Goal: Task Accomplishment & Management: Manage account settings

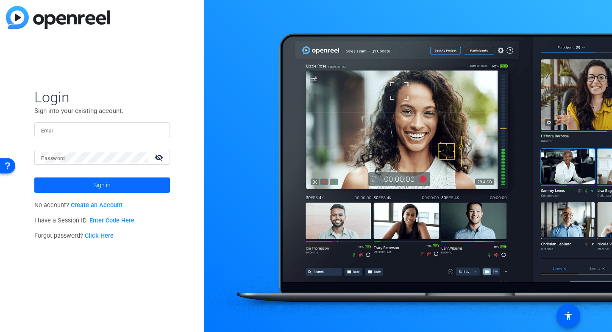
type input "[EMAIL_ADDRESS][DOMAIN_NAME]"
click at [133, 187] on span at bounding box center [102, 185] width 136 height 20
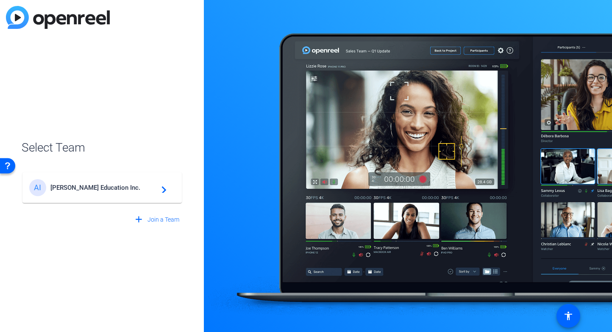
click at [133, 187] on span "[PERSON_NAME] Education Inc." at bounding box center [103, 188] width 106 height 8
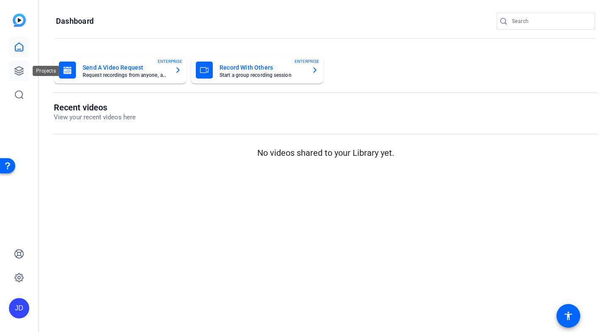
click at [22, 68] on icon at bounding box center [19, 71] width 10 height 10
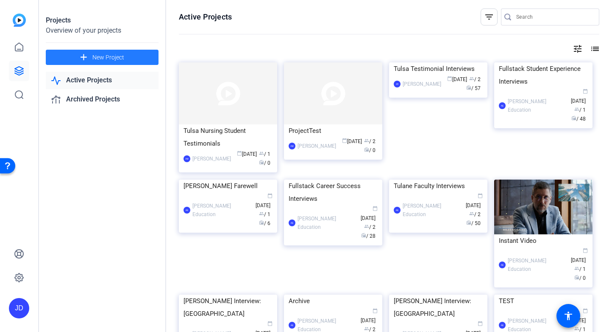
click at [129, 60] on span at bounding box center [102, 57] width 113 height 20
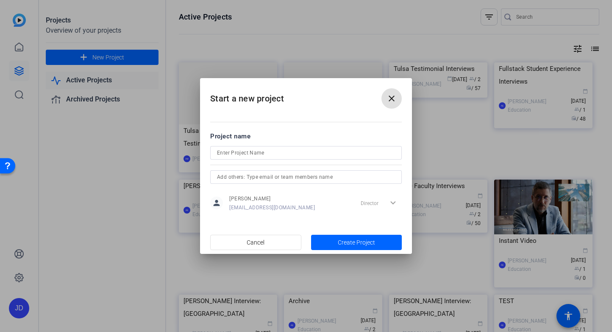
click at [272, 149] on input at bounding box center [306, 153] width 178 height 10
paste input "MS-DRL Promotional Video"
click at [259, 153] on input "MS-DRL Promotional Video" at bounding box center [306, 153] width 178 height 10
click at [217, 154] on input "MS-DRL Video" at bounding box center [306, 153] width 178 height 10
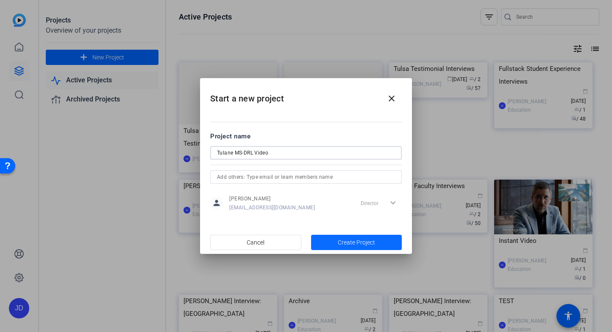
type input "Tulane MS-DRL Video"
click at [353, 243] on span "Create Project" at bounding box center [356, 242] width 37 height 9
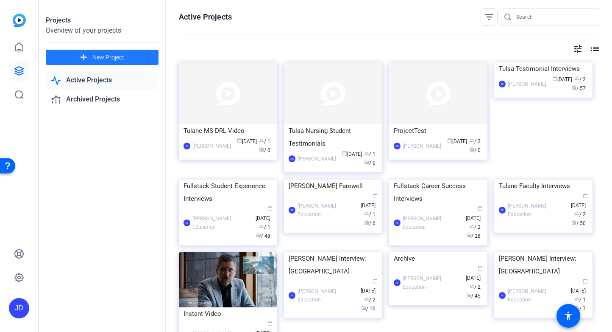
click at [231, 128] on div "Tulane MS-DRL Video" at bounding box center [228, 130] width 89 height 13
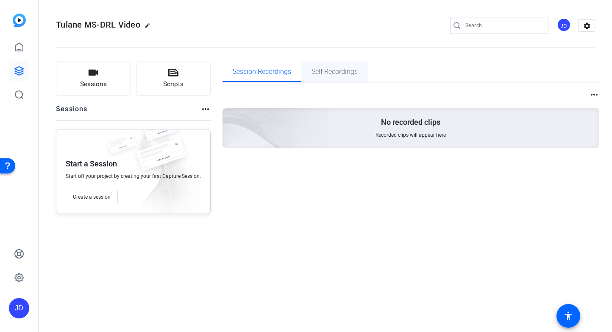
click at [344, 64] on span "Self Recordings" at bounding box center [335, 71] width 46 height 20
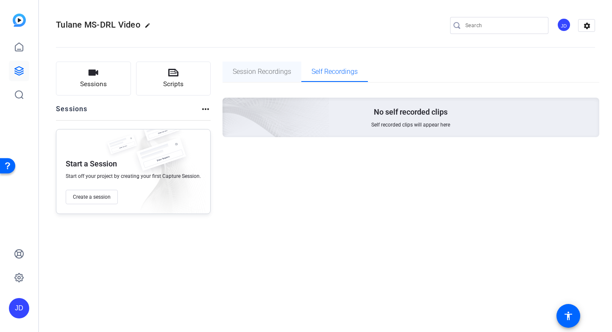
click at [238, 73] on span "Session Recordings" at bounding box center [262, 71] width 59 height 7
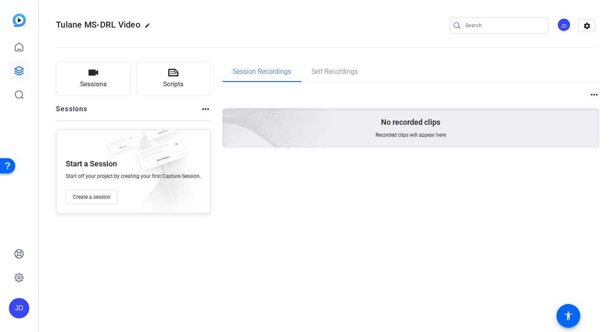
click at [198, 110] on div "Sessions more_horiz" at bounding box center [133, 112] width 155 height 16
click at [203, 109] on mat-icon "more_horiz" at bounding box center [206, 109] width 10 height 10
drag, startPoint x: 203, startPoint y: 109, endPoint x: 123, endPoint y: 205, distance: 125.1
click at [203, 109] on div at bounding box center [306, 166] width 612 height 332
click at [98, 197] on span "Create a session" at bounding box center [92, 196] width 38 height 7
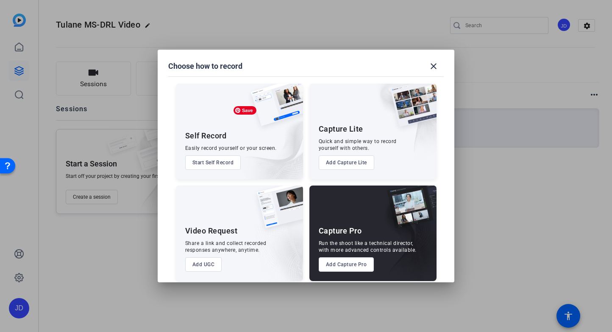
scroll to position [7, 0]
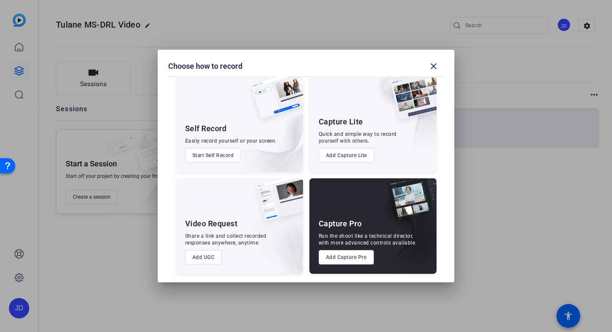
click at [342, 159] on button "Add Capture Lite" at bounding box center [347, 155] width 56 height 14
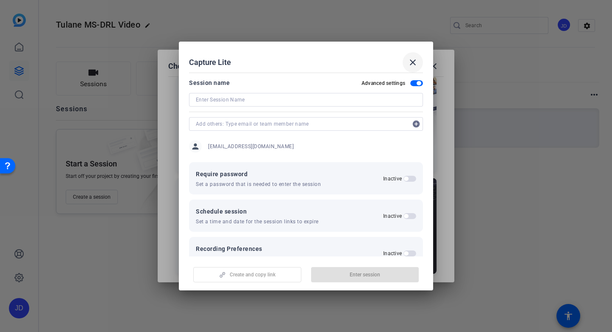
click at [415, 58] on mat-icon "close" at bounding box center [413, 62] width 10 height 10
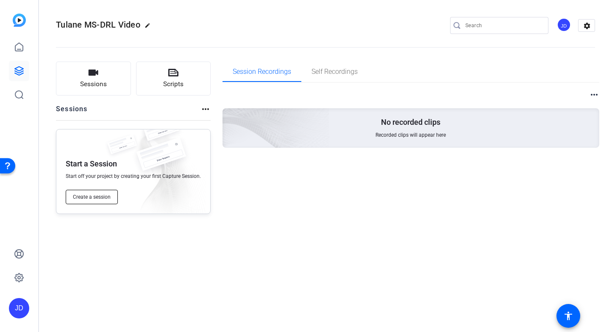
click at [94, 198] on span "Create a session" at bounding box center [92, 196] width 38 height 7
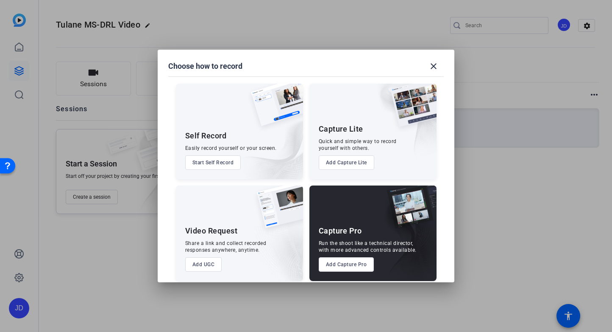
click at [369, 161] on button "Add Capture Lite" at bounding box center [347, 162] width 56 height 14
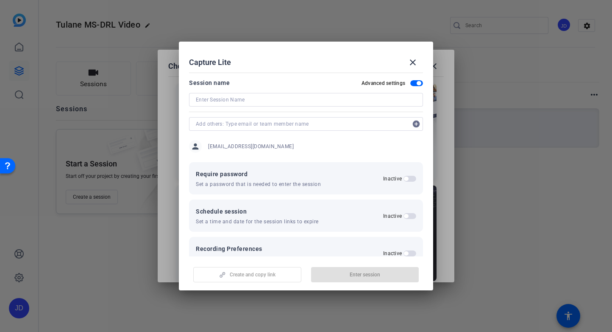
click at [278, 100] on input at bounding box center [306, 100] width 221 height 10
paste input "MS-DRL Promotional Video"
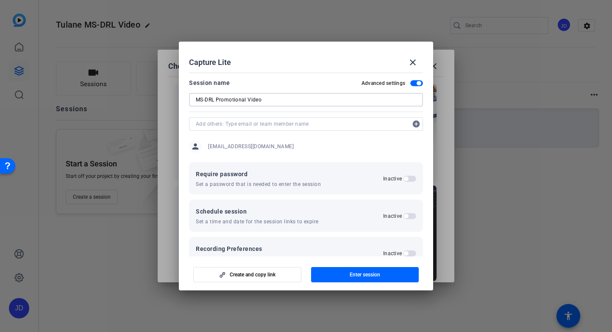
click at [238, 100] on input "MS-DRL Promotional Video" at bounding box center [306, 100] width 221 height 10
click at [219, 98] on input "MS-DRL Video" at bounding box center [306, 100] width 221 height 10
paste input "[PERSON_NAME], Regardt"
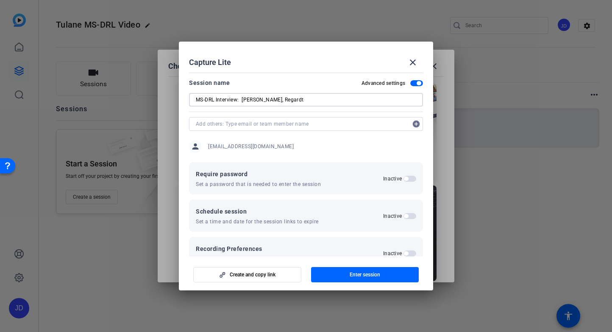
drag, startPoint x: 265, startPoint y: 100, endPoint x: 242, endPoint y: 101, distance: 22.5
click at [242, 101] on input "MS-DRL Interview: [PERSON_NAME], Regardt" at bounding box center [306, 100] width 221 height 10
click at [245, 101] on input "MS-DRL Interview: Regardt" at bounding box center [306, 100] width 221 height 10
paste input "[PERSON_NAME],"
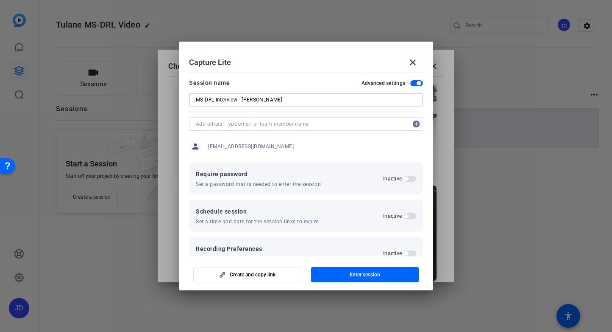
click at [244, 100] on input "MS-DRL Interview: [PERSON_NAME]" at bounding box center [306, 100] width 221 height 10
type input "MS-DRL Interview: [PERSON_NAME]"
click at [273, 124] on input "text" at bounding box center [302, 124] width 212 height 10
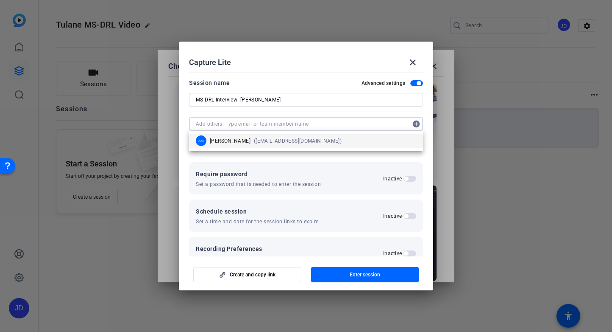
click at [185, 124] on mat-dialog-content "Session name Advanced settings MS-DRL Interview: [PERSON_NAME] add_circle perso…" at bounding box center [306, 162] width 254 height 187
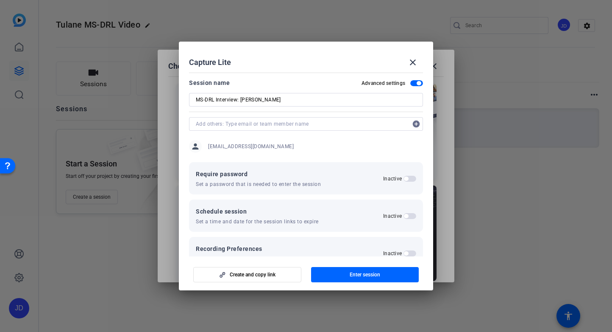
scroll to position [40, 0]
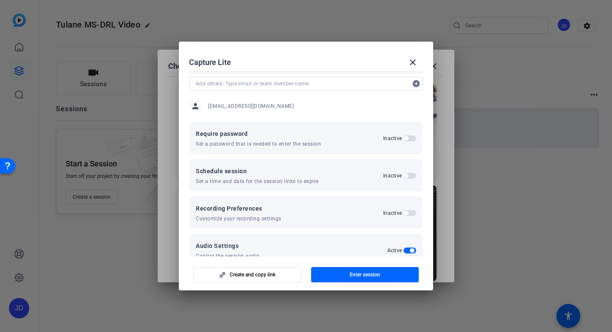
click at [408, 174] on span "button" at bounding box center [406, 175] width 4 height 4
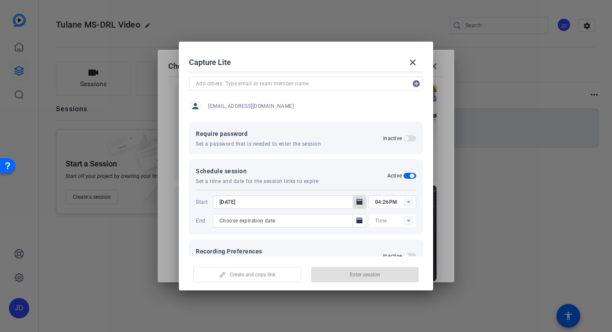
click at [356, 198] on icon "Open calendar" at bounding box center [359, 202] width 7 height 10
type input "12:00AM"
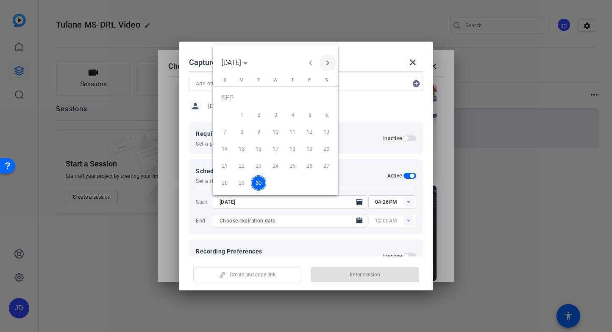
drag, startPoint x: 327, startPoint y: 65, endPoint x: 327, endPoint y: 73, distance: 8.1
click at [327, 65] on span "Next month" at bounding box center [327, 62] width 17 height 17
click at [295, 119] on span "9" at bounding box center [292, 116] width 15 height 15
type input "[DATE]"
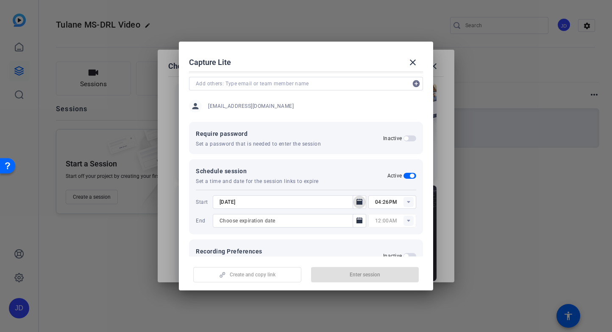
click at [407, 203] on rect at bounding box center [409, 202] width 10 height 10
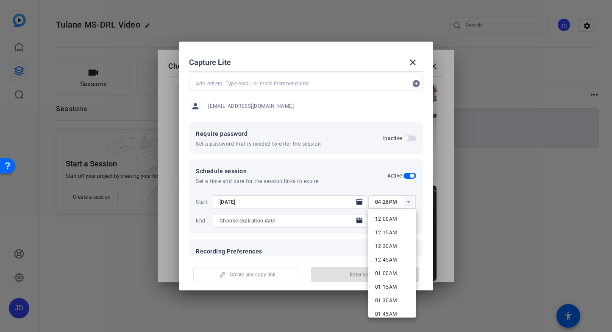
click at [389, 202] on input "04:26PM" at bounding box center [395, 202] width 41 height 10
click at [379, 204] on input "04:26PM" at bounding box center [395, 202] width 41 height 10
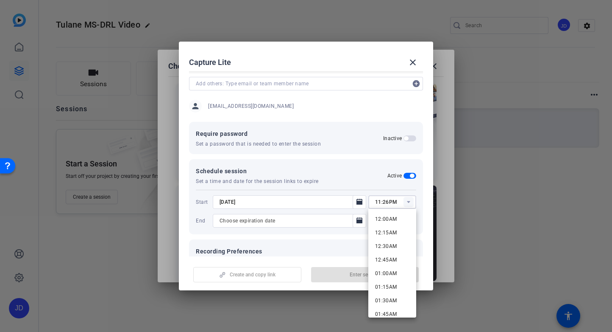
drag, startPoint x: 394, startPoint y: 201, endPoint x: 384, endPoint y: 201, distance: 10.2
click at [384, 201] on input "11:26PM" at bounding box center [395, 202] width 41 height 10
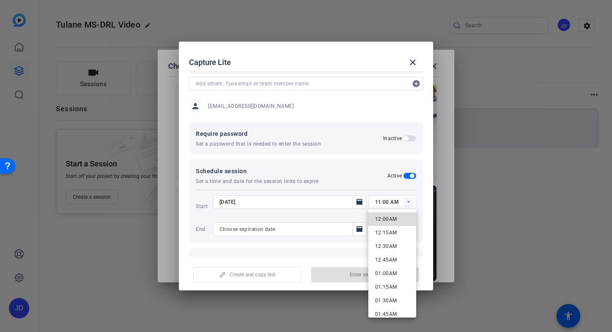
click at [388, 220] on span "12:00AM" at bounding box center [386, 219] width 22 height 6
type input "12:00AM"
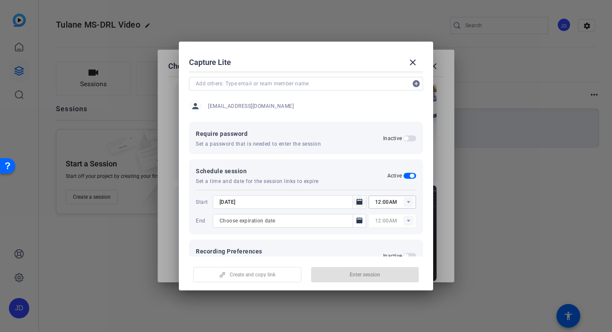
click at [355, 204] on mat-icon "Open calendar" at bounding box center [360, 202] width 10 height 10
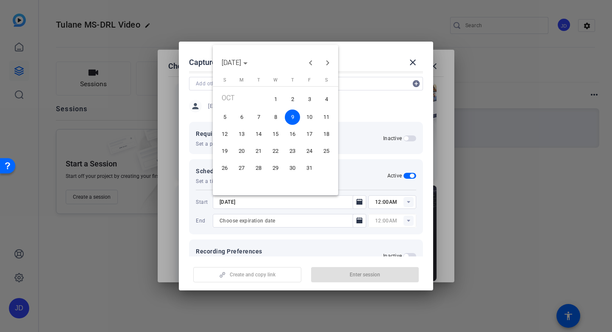
click at [358, 202] on div at bounding box center [306, 166] width 612 height 332
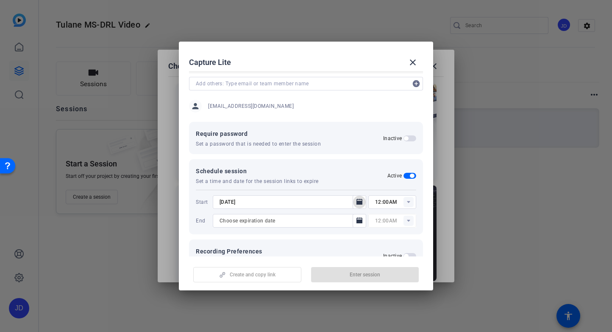
click at [397, 201] on input "12:00AM" at bounding box center [395, 202] width 41 height 10
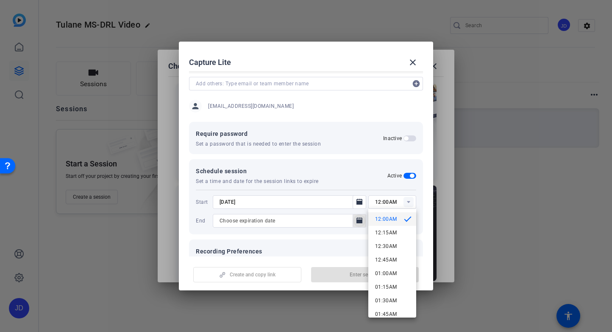
click at [359, 217] on icon "Open calendar" at bounding box center [359, 220] width 7 height 10
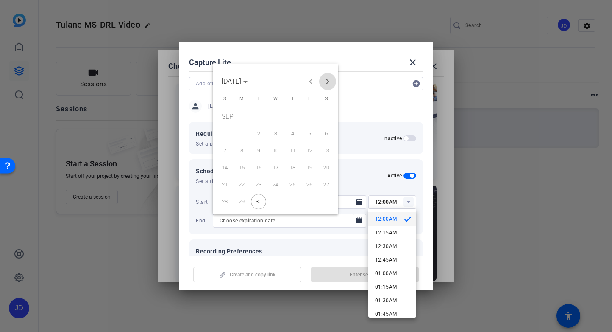
click at [330, 82] on span "Next month" at bounding box center [327, 81] width 17 height 17
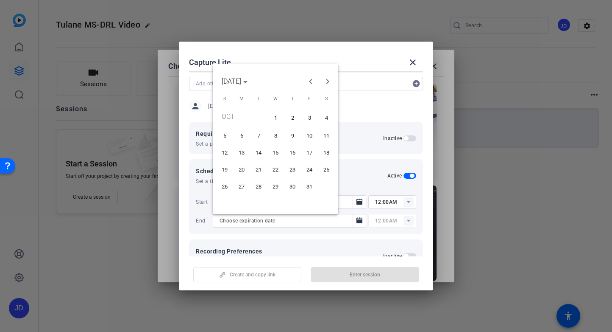
click at [296, 140] on span "9" at bounding box center [292, 135] width 15 height 15
type input "[DATE]"
type input "12:15AM"
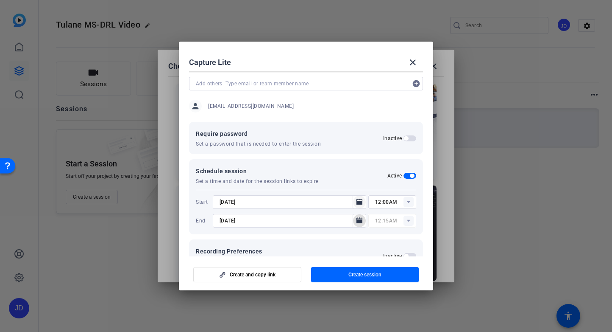
click at [358, 201] on icon "Open calendar" at bounding box center [360, 201] width 6 height 6
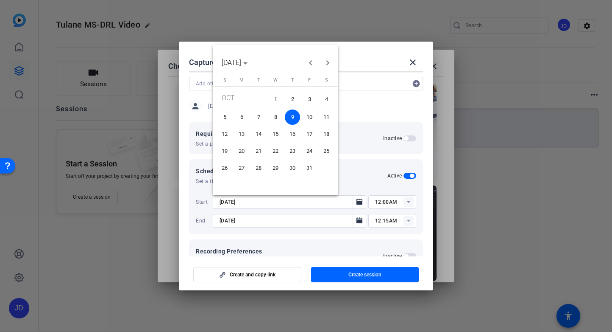
click at [277, 118] on span "8" at bounding box center [275, 116] width 15 height 15
type input "[DATE]"
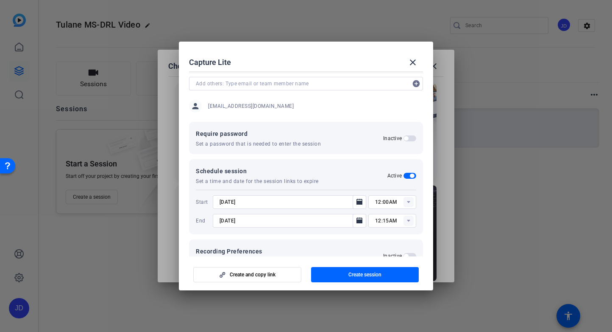
click at [410, 220] on rect at bounding box center [409, 220] width 10 height 10
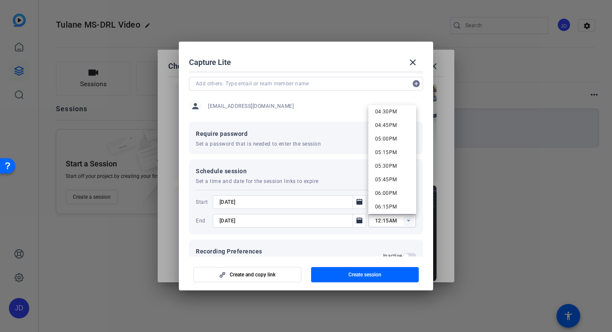
scroll to position [874, 0]
click at [402, 162] on mat-option "05:00PM" at bounding box center [393, 164] width 48 height 14
type input "05:00PM"
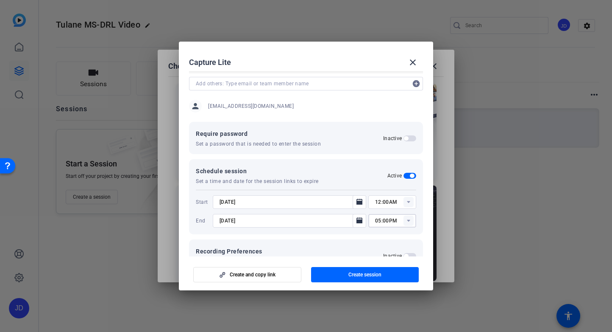
click at [317, 234] on div at bounding box center [290, 231] width 154 height 9
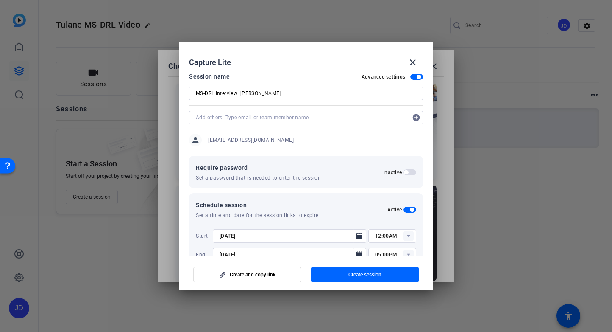
scroll to position [0, 0]
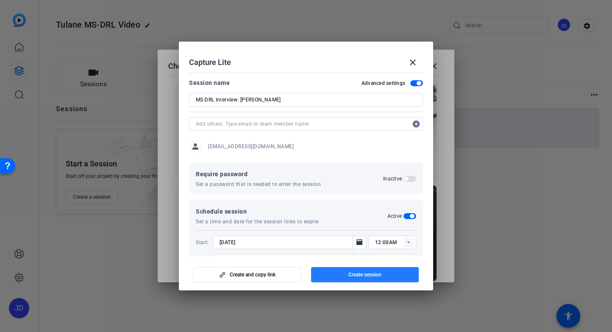
click at [379, 275] on span "Create session" at bounding box center [365, 274] width 33 height 7
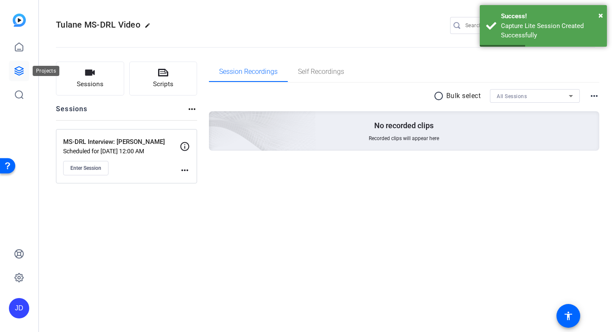
click at [25, 78] on link at bounding box center [19, 71] width 20 height 20
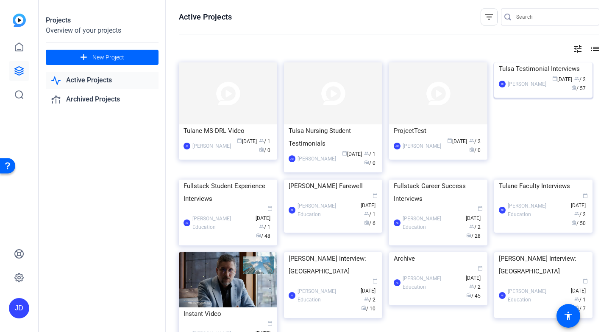
click at [543, 75] on div "Tulsa Testimonial Interviews" at bounding box center [543, 68] width 89 height 13
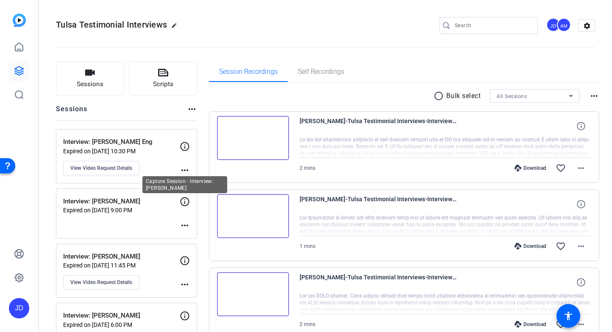
click at [182, 198] on icon at bounding box center [185, 201] width 9 height 9
click at [185, 202] on icon at bounding box center [185, 201] width 10 height 10
click at [144, 223] on div "Interview: [PERSON_NAME] Expired on [DATE] 9:00 PM more_horiz" at bounding box center [126, 213] width 141 height 50
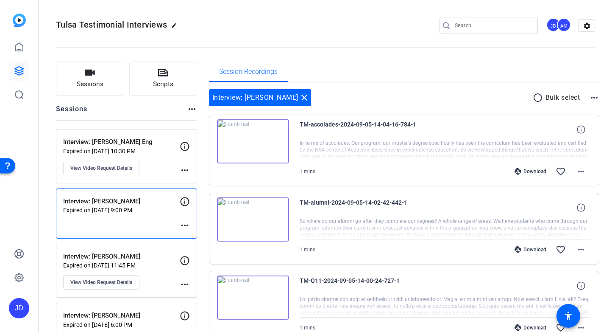
click at [142, 224] on div "Interview: [PERSON_NAME] Expired on [DATE] 9:00 PM more_horiz" at bounding box center [126, 213] width 141 height 50
click at [299, 95] on mat-icon "close" at bounding box center [304, 97] width 10 height 10
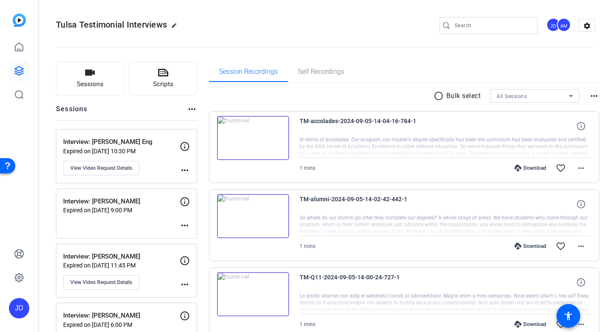
click at [187, 222] on mat-icon "more_horiz" at bounding box center [185, 225] width 10 height 10
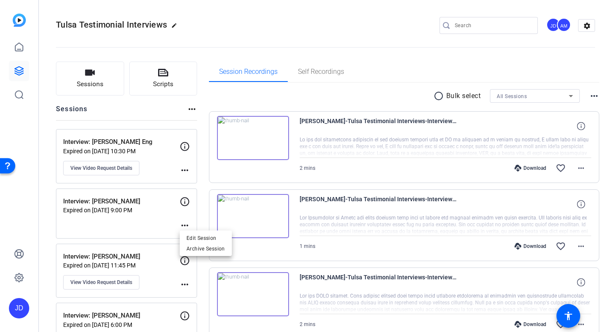
click at [187, 222] on div at bounding box center [306, 166] width 612 height 332
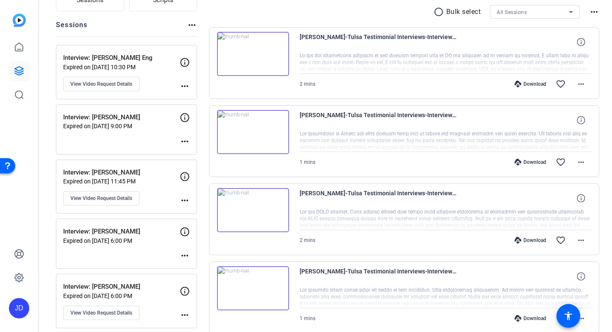
scroll to position [97, 0]
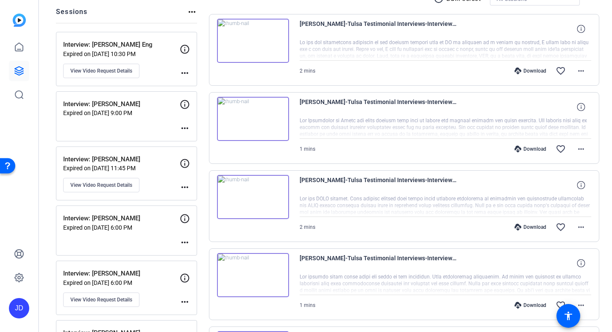
click at [141, 218] on p "Interview: [PERSON_NAME]" at bounding box center [121, 218] width 117 height 10
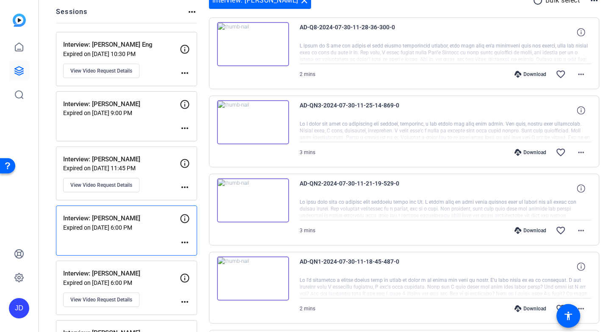
click at [187, 243] on mat-icon "more_horiz" at bounding box center [185, 242] width 10 height 10
click at [188, 243] on div at bounding box center [306, 166] width 612 height 332
click at [23, 72] on icon at bounding box center [19, 71] width 10 height 10
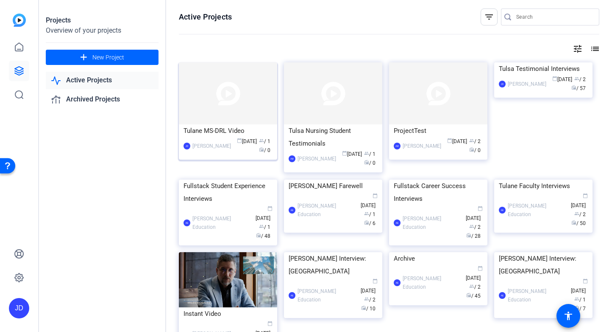
click at [224, 125] on div "Tulane MS-DRL Video" at bounding box center [228, 130] width 89 height 13
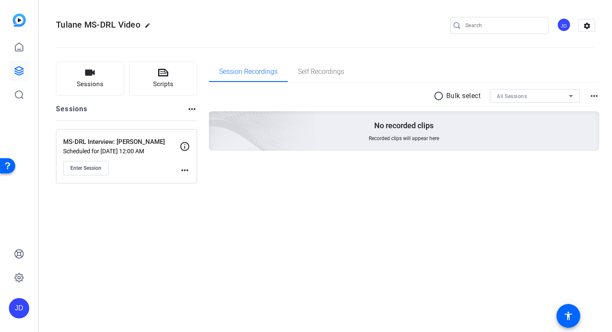
click at [140, 153] on p "Scheduled for [DATE] 12:00 AM" at bounding box center [121, 151] width 117 height 7
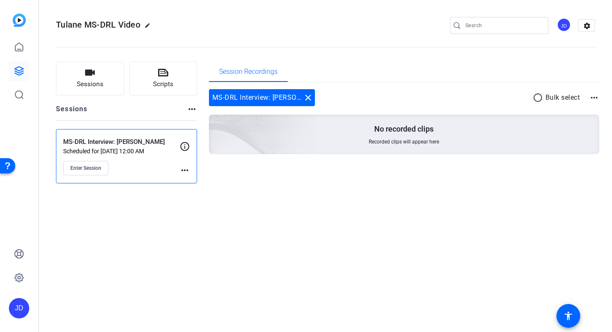
click at [185, 169] on mat-icon "more_horiz" at bounding box center [185, 170] width 10 height 10
click at [185, 169] on div at bounding box center [306, 166] width 612 height 332
click at [188, 147] on icon at bounding box center [185, 146] width 9 height 9
click at [101, 138] on p "MS-DRL Interview: [PERSON_NAME]" at bounding box center [121, 142] width 117 height 10
click at [103, 137] on p "MS-DRL Interview: [PERSON_NAME]" at bounding box center [121, 142] width 117 height 10
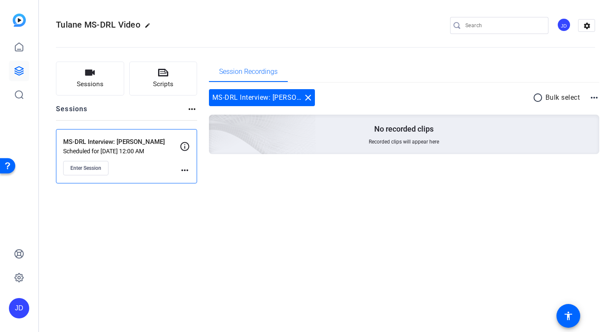
click at [183, 146] on icon at bounding box center [185, 146] width 10 height 10
click at [187, 168] on mat-icon "more_horiz" at bounding box center [185, 170] width 10 height 10
click at [193, 180] on span "Edit Session" at bounding box center [206, 182] width 39 height 10
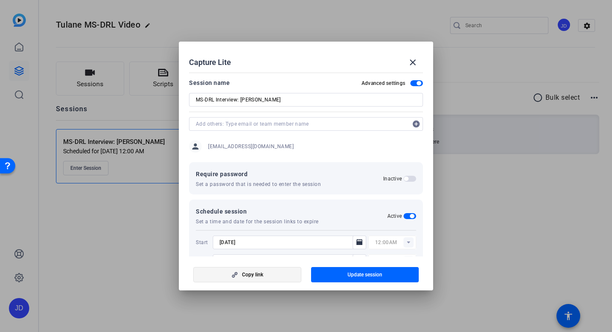
click at [278, 272] on span "button" at bounding box center [247, 274] width 107 height 20
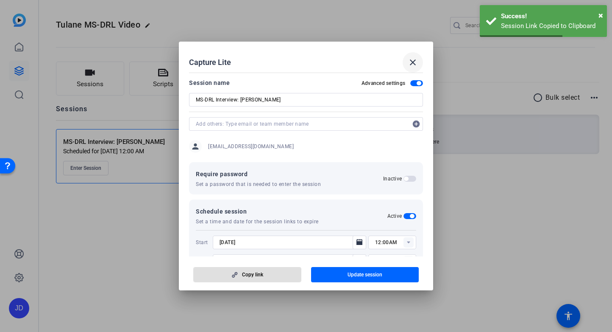
click at [417, 57] on mat-icon "close" at bounding box center [413, 62] width 10 height 10
